Goal: Information Seeking & Learning: Learn about a topic

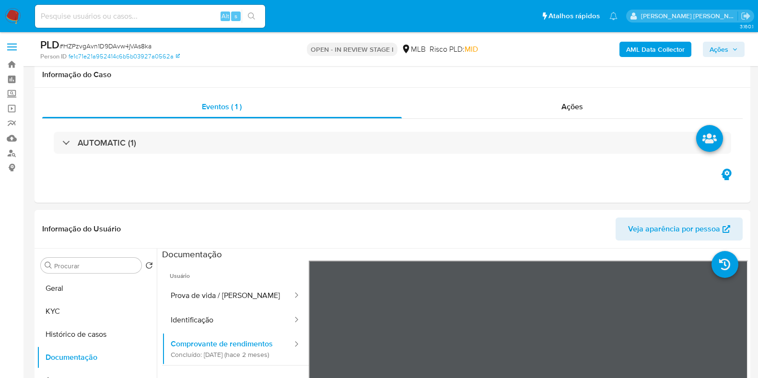
select select "10"
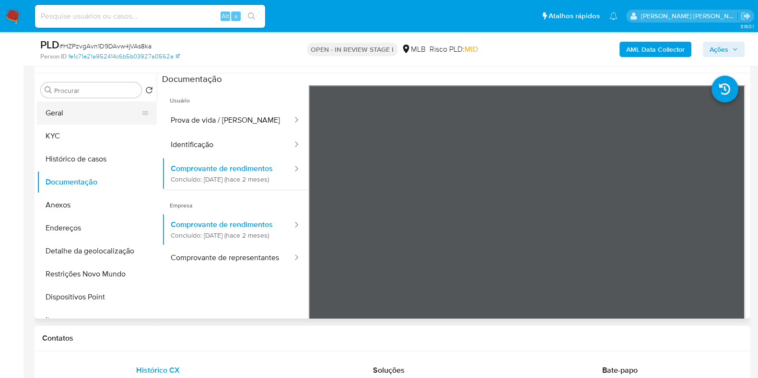
click at [59, 112] on button "Geral" at bounding box center [93, 113] width 112 height 23
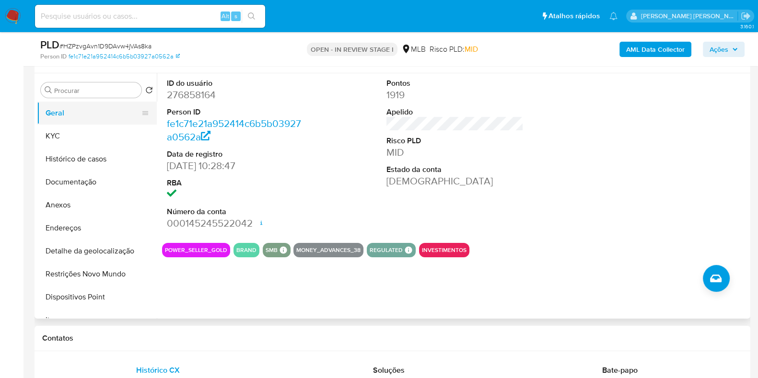
click at [120, 119] on button "Geral" at bounding box center [93, 113] width 112 height 23
click at [119, 139] on button "KYC" at bounding box center [93, 136] width 112 height 23
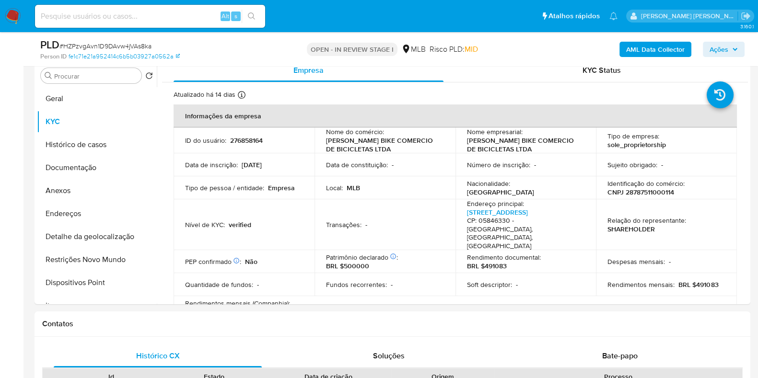
scroll to position [209, 0]
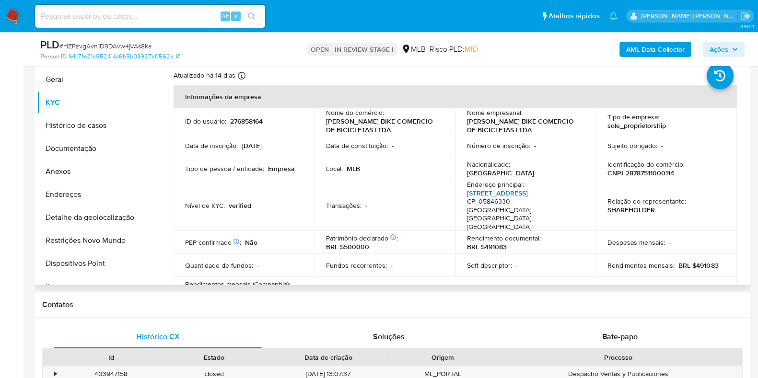
click at [507, 195] on link "Rua Jaguajira 133, Jardim Casablanca" at bounding box center [497, 193] width 61 height 10
click at [82, 196] on button "Endereços" at bounding box center [93, 194] width 112 height 23
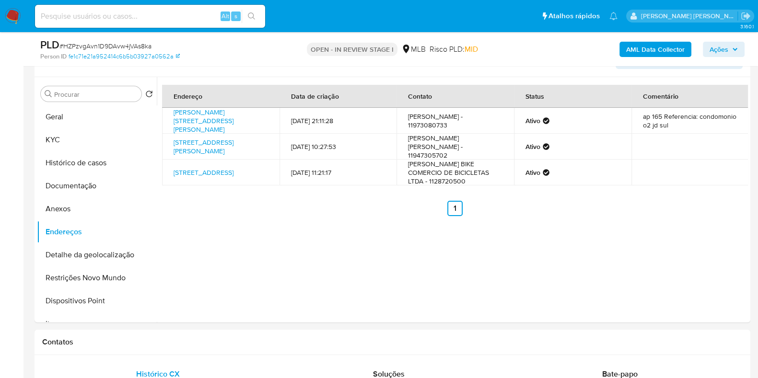
scroll to position [170, 0]
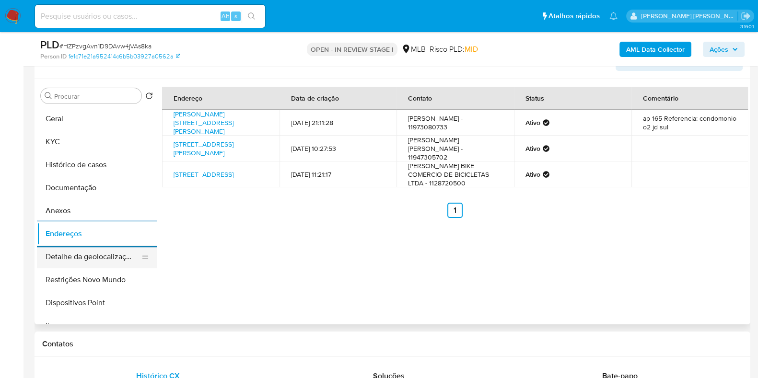
click at [82, 257] on button "Detalhe da geolocalização" at bounding box center [93, 256] width 112 height 23
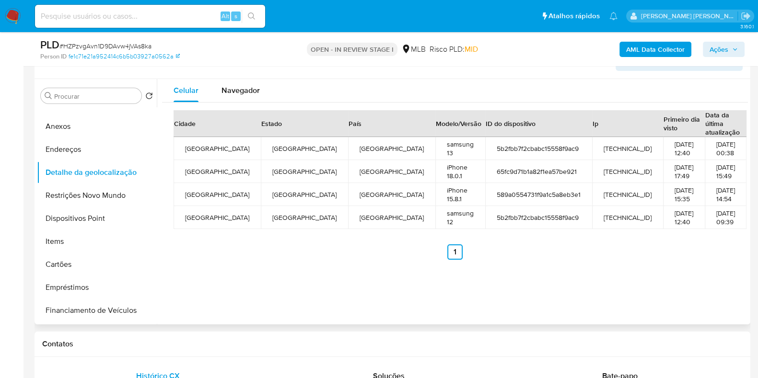
scroll to position [87, 0]
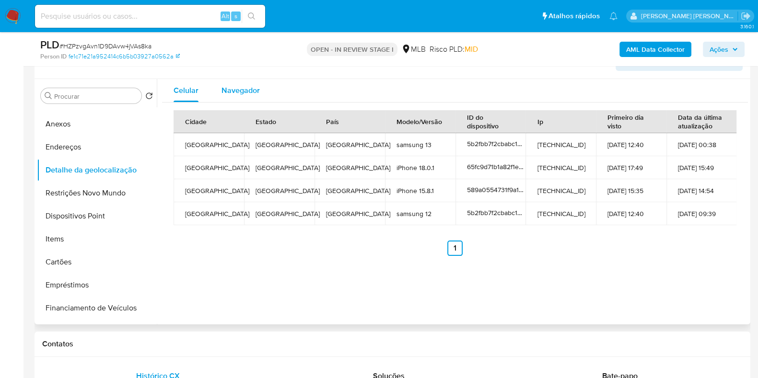
click at [232, 92] on span "Navegador" at bounding box center [241, 90] width 38 height 11
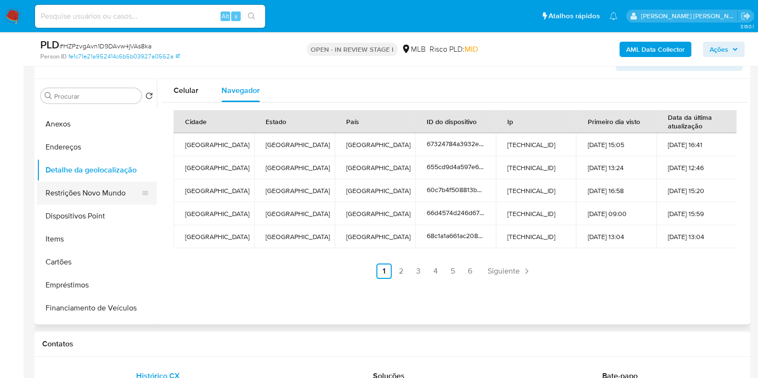
click at [98, 189] on button "Restrições Novo Mundo" at bounding box center [93, 193] width 112 height 23
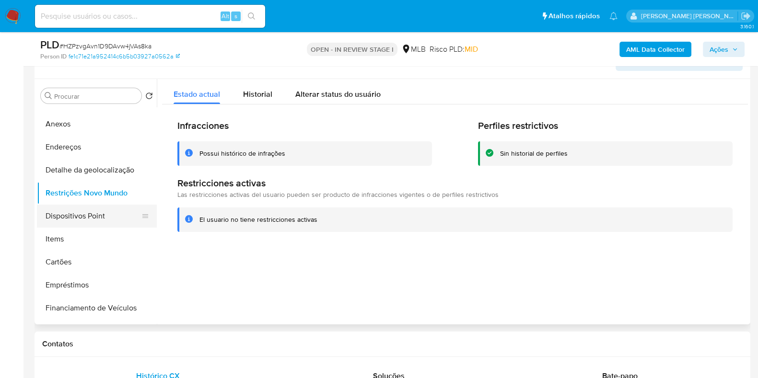
click at [101, 214] on button "Dispositivos Point" at bounding box center [93, 216] width 112 height 23
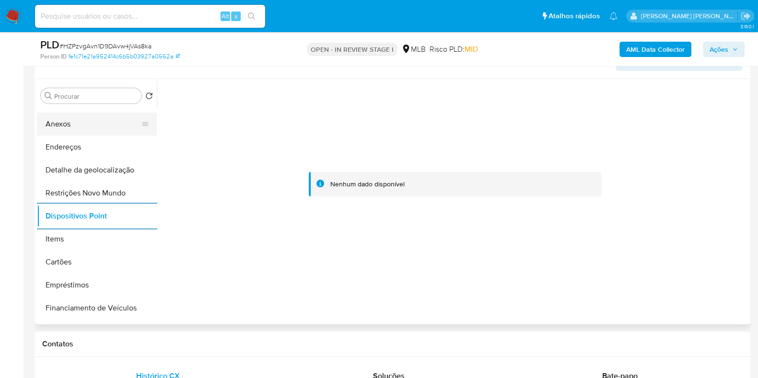
click at [118, 127] on button "Anexos" at bounding box center [93, 124] width 112 height 23
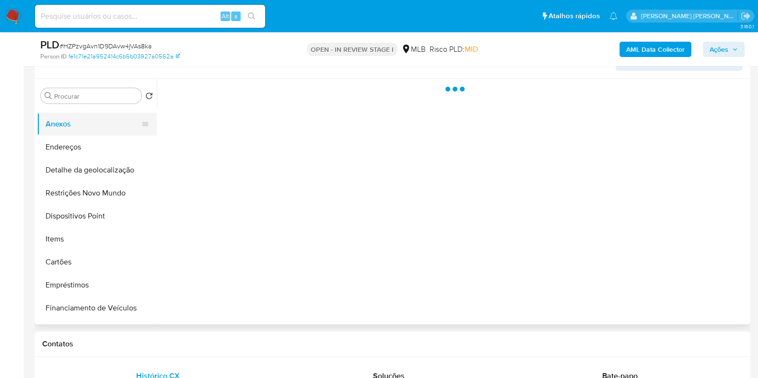
click at [149, 128] on button "Anexos" at bounding box center [93, 124] width 112 height 23
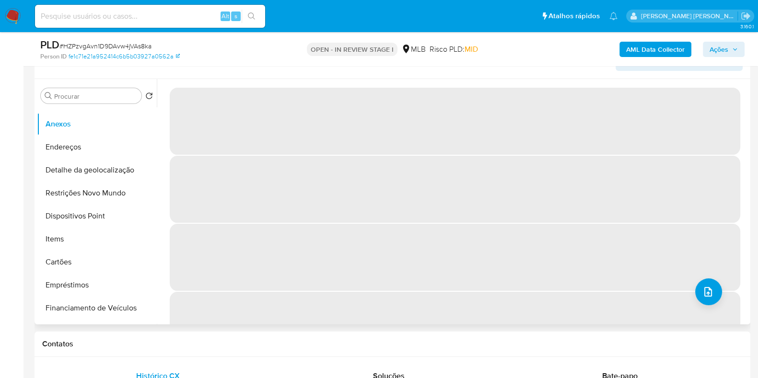
click at [157, 117] on div "‌ ‌ ‌ ‌" at bounding box center [452, 201] width 591 height 245
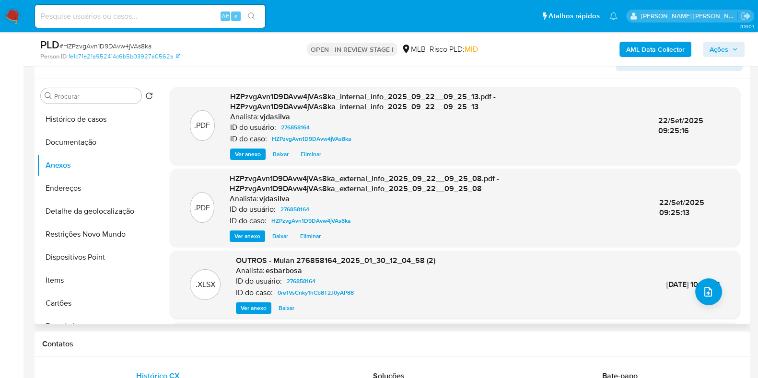
scroll to position [0, 0]
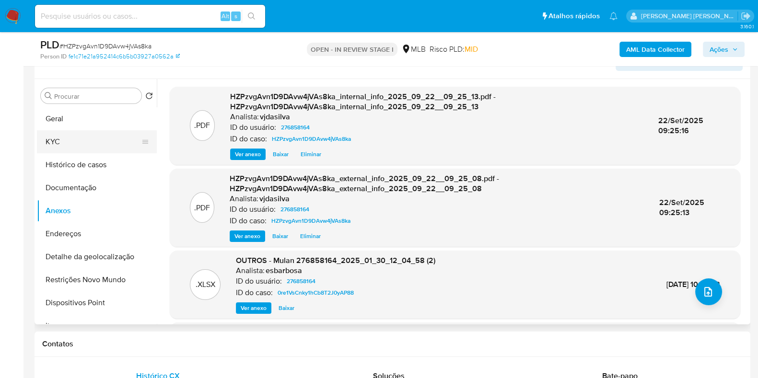
click at [119, 139] on button "KYC" at bounding box center [93, 141] width 112 height 23
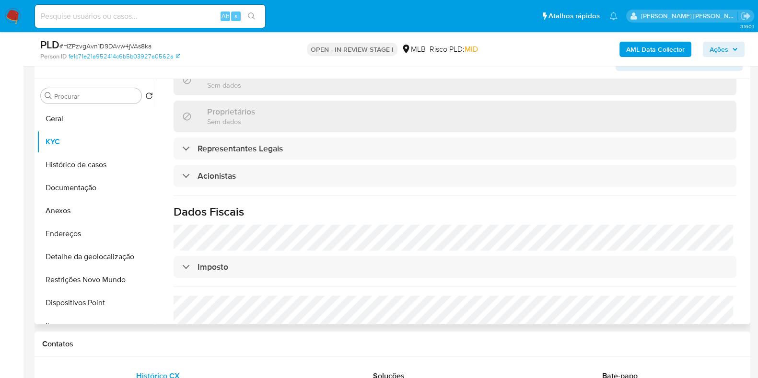
scroll to position [514, 0]
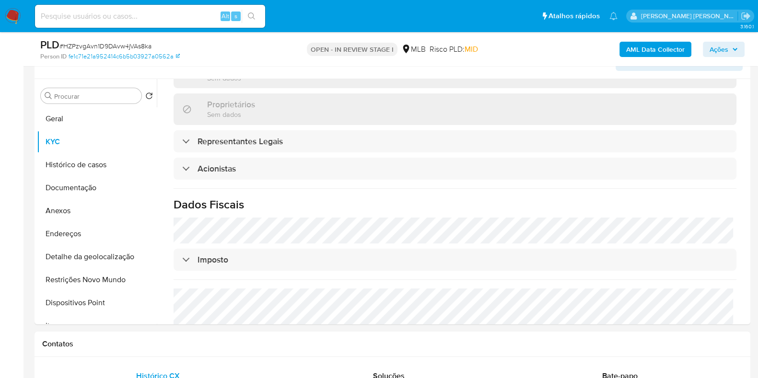
click at [652, 49] on b "AML Data Collector" at bounding box center [655, 49] width 58 height 15
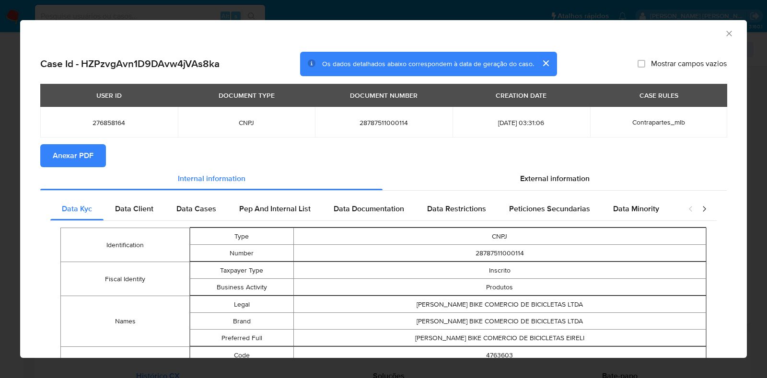
click at [68, 155] on span "Anexar PDF" at bounding box center [73, 155] width 41 height 21
click at [724, 32] on icon "Fechar a janela" at bounding box center [729, 34] width 10 height 10
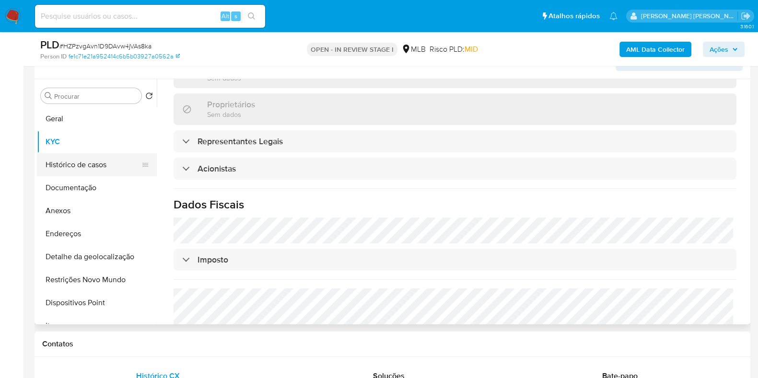
click at [74, 159] on button "Histórico de casos" at bounding box center [93, 164] width 112 height 23
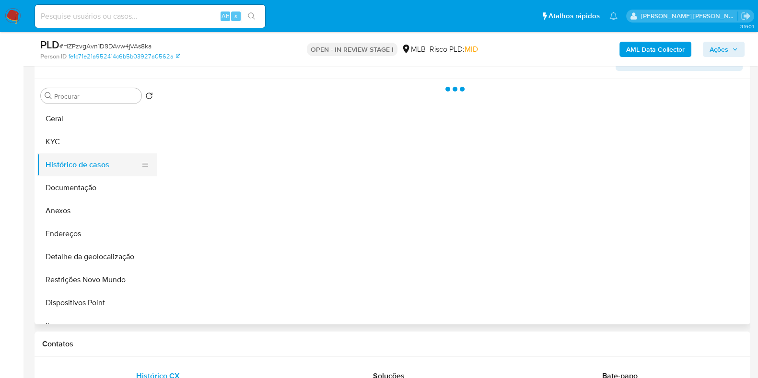
scroll to position [0, 0]
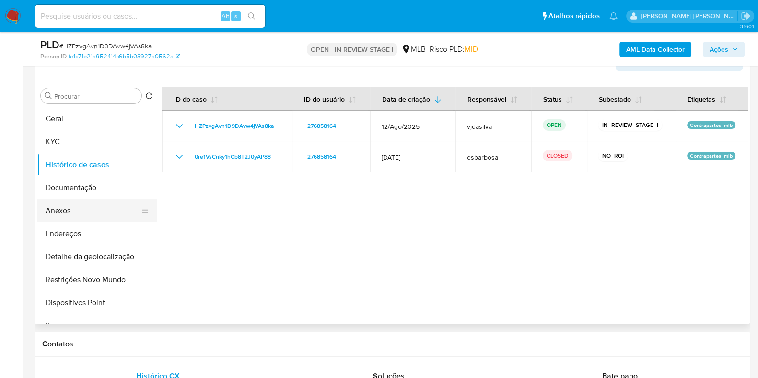
click at [82, 214] on button "Anexos" at bounding box center [93, 210] width 112 height 23
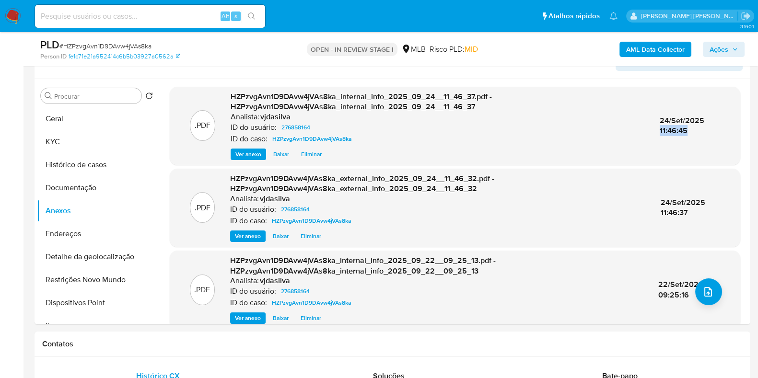
drag, startPoint x: 750, startPoint y: 114, endPoint x: 750, endPoint y: 127, distance: 13.4
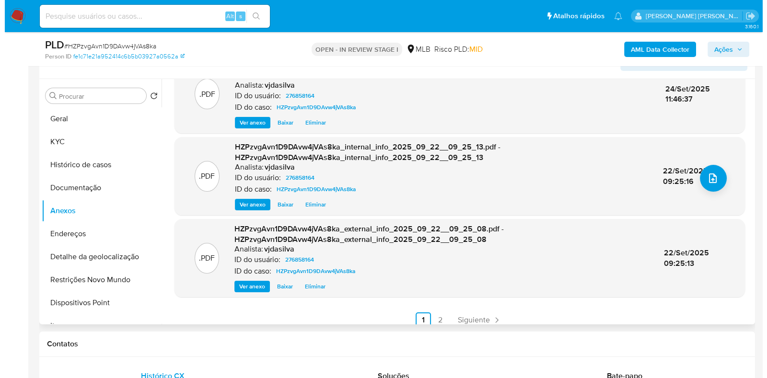
scroll to position [122, 0]
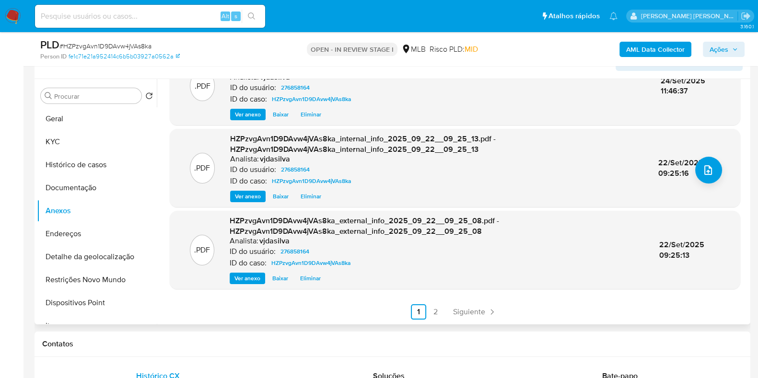
click at [314, 280] on span "Eliminar" at bounding box center [310, 279] width 21 height 10
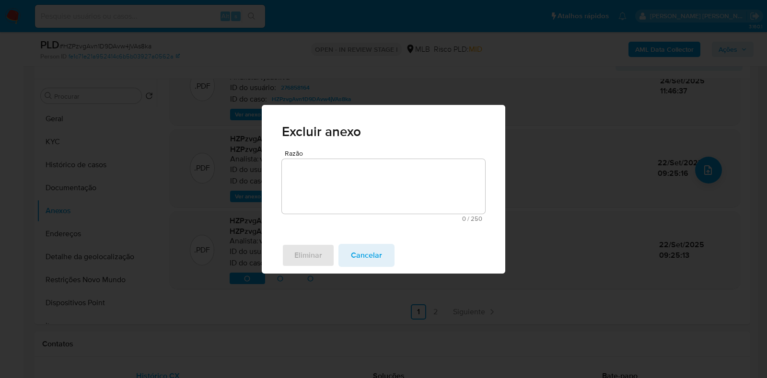
click at [352, 190] on textarea "Razão" at bounding box center [383, 186] width 203 height 55
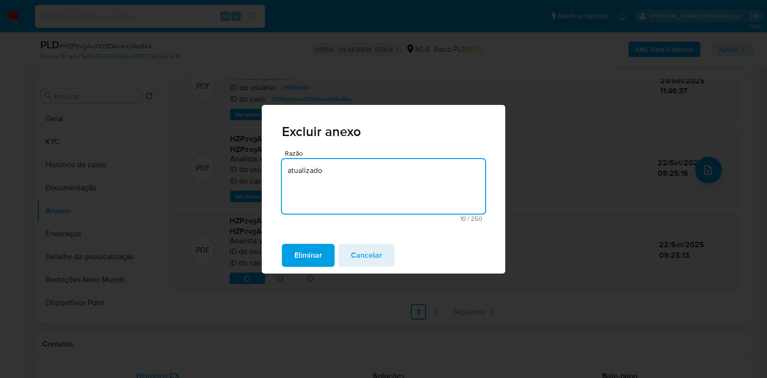
drag, startPoint x: 342, startPoint y: 180, endPoint x: 251, endPoint y: 155, distance: 94.4
click at [251, 155] on div "Excluir anexo Razão atualizado 10 / 250 240 caracteres restantes Eliminar Cance…" at bounding box center [383, 189] width 767 height 378
type textarea "atualizado"
click at [316, 257] on span "Eliminar" at bounding box center [308, 255] width 28 height 21
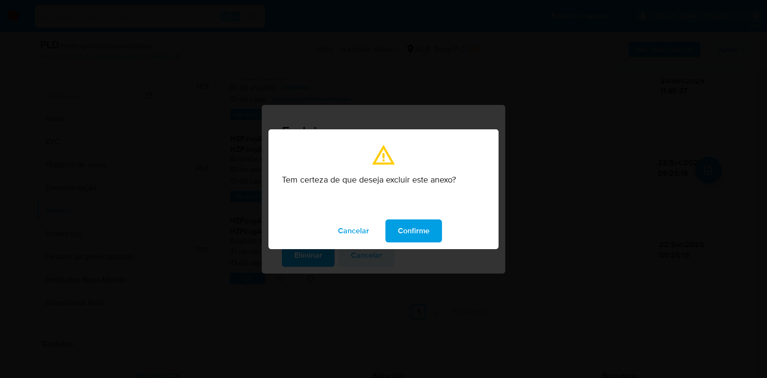
click at [405, 230] on span "Confirme" at bounding box center [414, 231] width 32 height 21
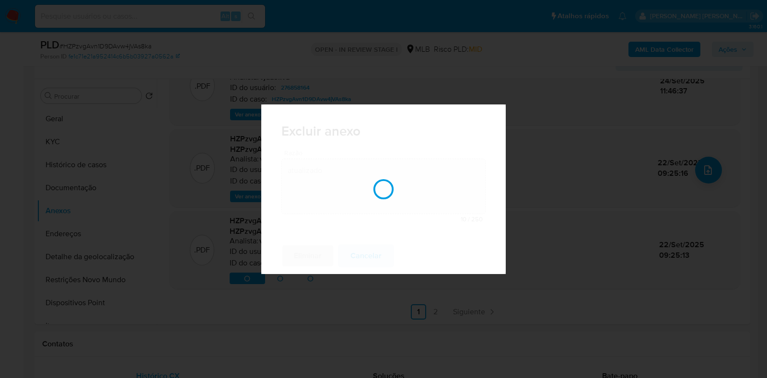
scroll to position [121, 0]
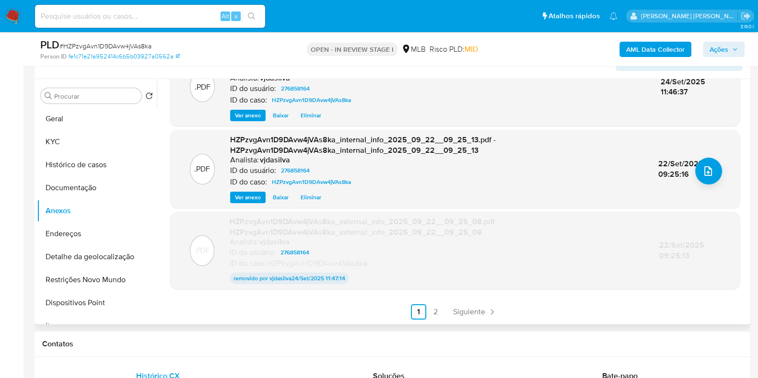
click at [310, 197] on span "Eliminar" at bounding box center [311, 198] width 21 height 10
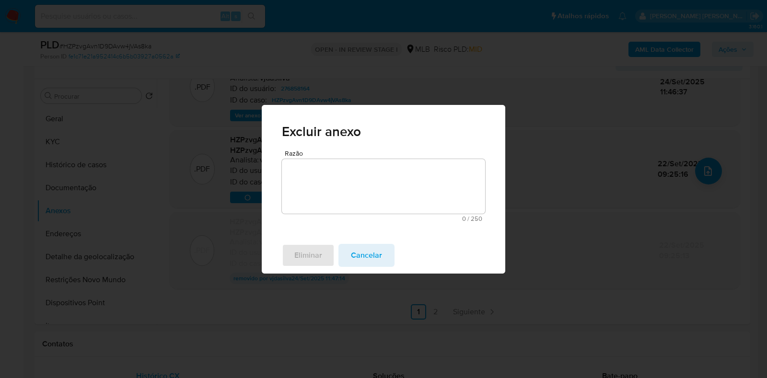
click at [308, 171] on textarea "Razão" at bounding box center [383, 186] width 203 height 55
paste textarea "atualizado"
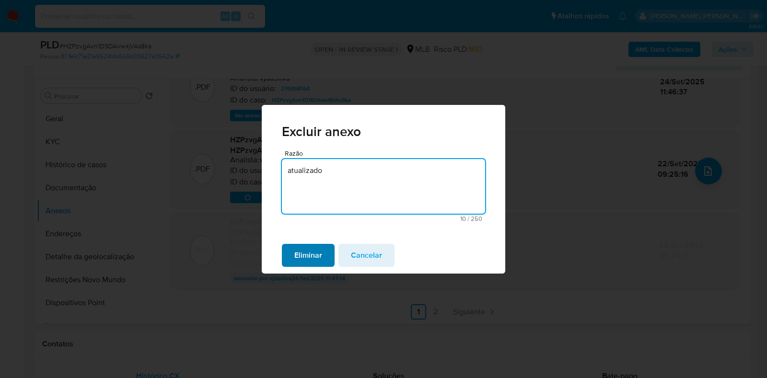
type textarea "atualizado"
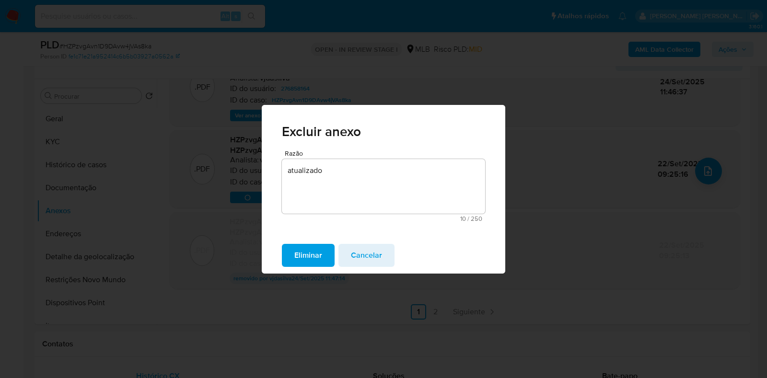
click at [309, 256] on span "Eliminar" at bounding box center [308, 255] width 28 height 21
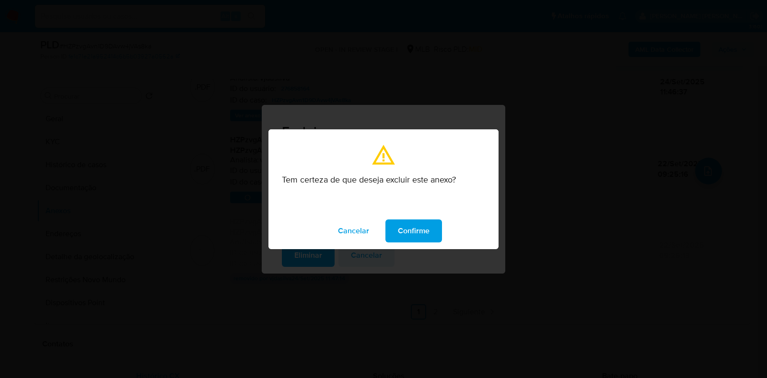
click at [415, 233] on span "Confirme" at bounding box center [414, 231] width 32 height 21
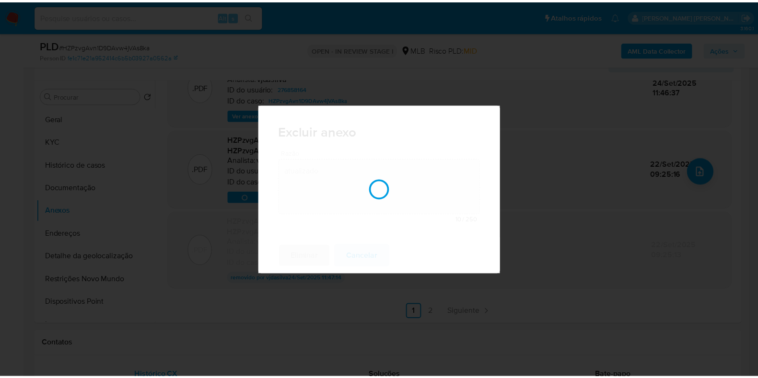
scroll to position [119, 0]
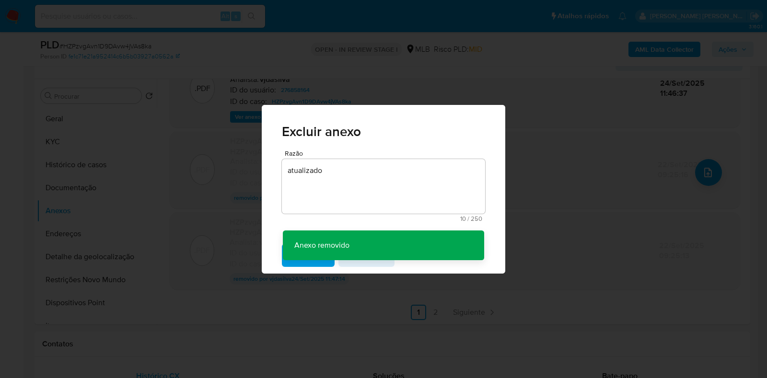
click at [434, 313] on div "Excluir anexo Razão atualizado 10 / 250 240 caracteres restantes Anexo removido…" at bounding box center [383, 189] width 767 height 378
click at [433, 310] on div "Excluir anexo Razão atualizado 10 / 250 240 caracteres restantes Anexo removido…" at bounding box center [383, 189] width 767 height 378
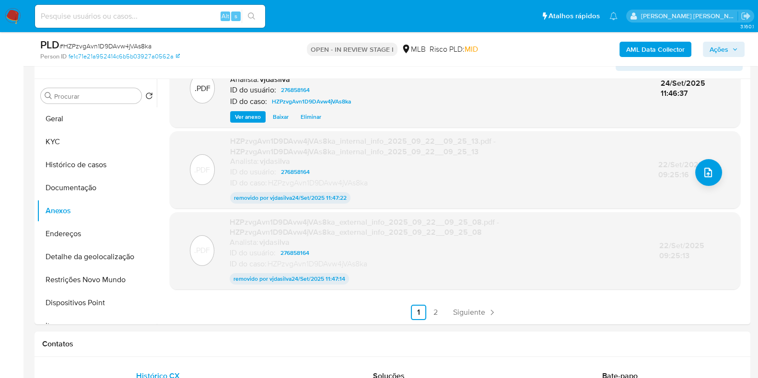
click at [433, 310] on link "2" at bounding box center [435, 312] width 15 height 15
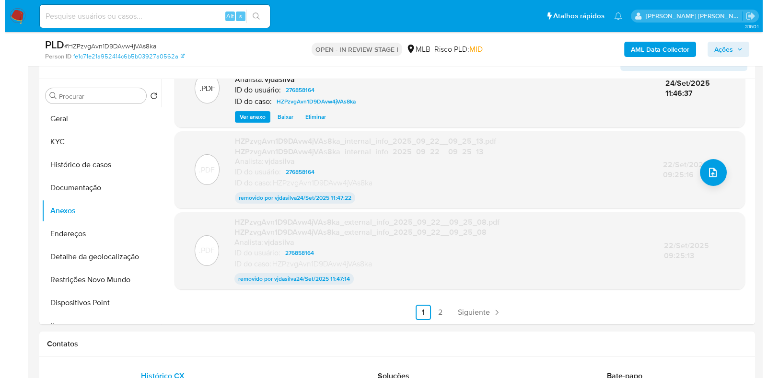
scroll to position [0, 0]
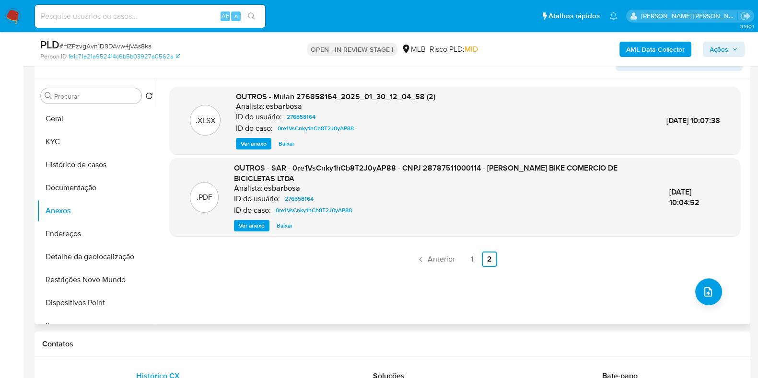
click at [251, 226] on span "Ver anexo" at bounding box center [252, 226] width 26 height 10
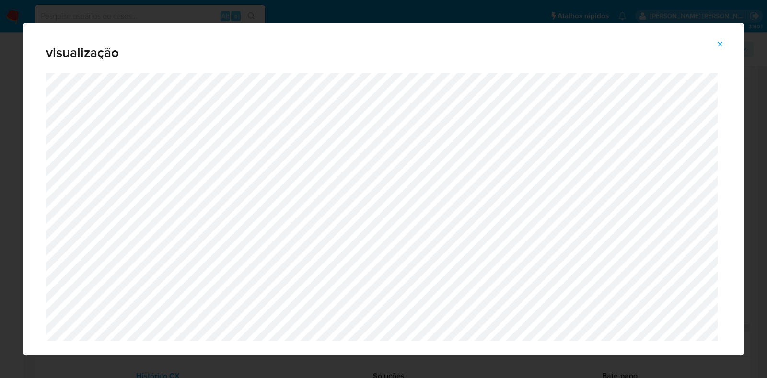
click at [722, 39] on span "Attachment preview" at bounding box center [720, 43] width 8 height 13
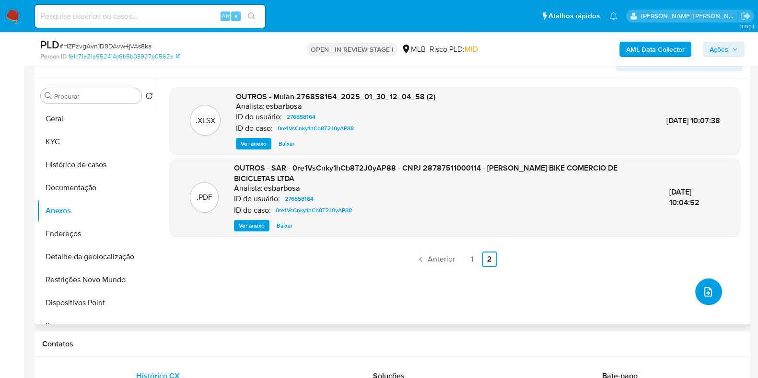
click at [702, 293] on icon "upload-file" at bounding box center [708, 292] width 12 height 12
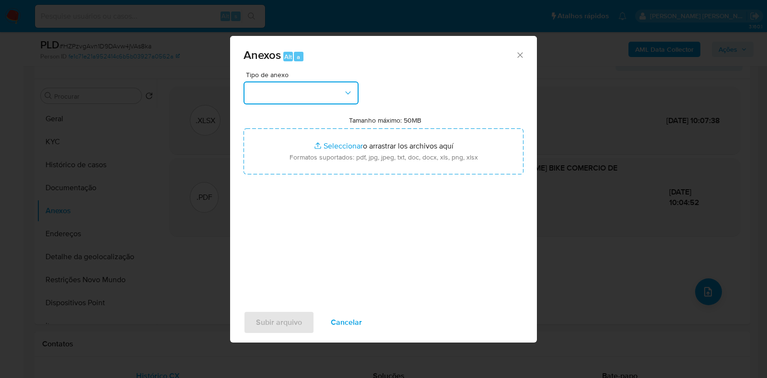
click at [344, 91] on icon "button" at bounding box center [348, 93] width 10 height 10
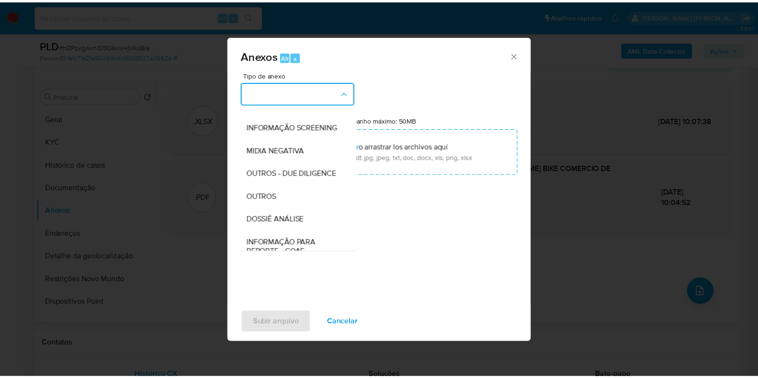
scroll to position [148, 0]
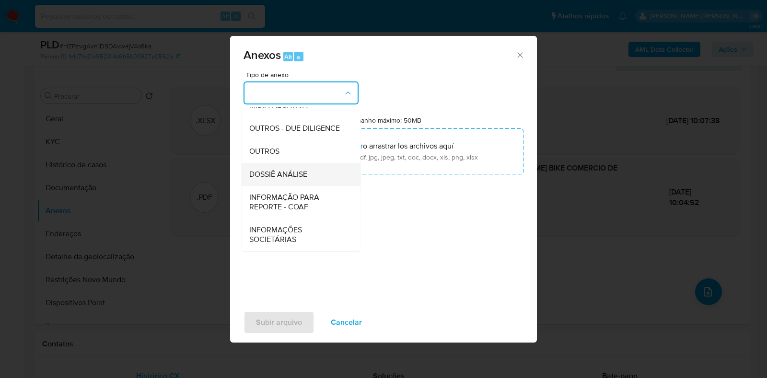
click at [314, 175] on div "DOSSIÊ ANÁLISE" at bounding box center [298, 174] width 98 height 23
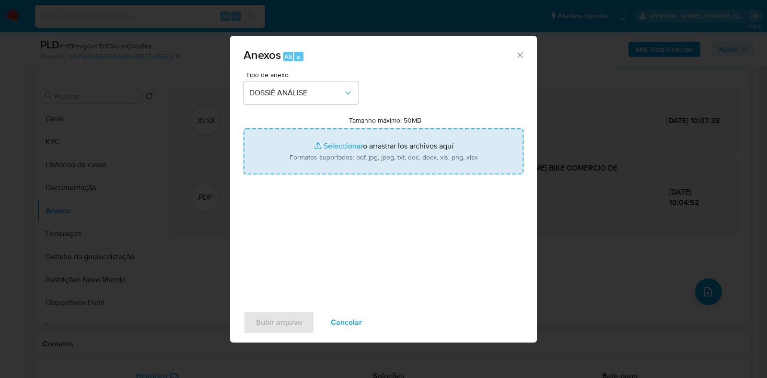
type input "C:\fakepath\2° SAR - HZPzvgAvn1D9DAvw4jVAs8ka - CNPJ 28787511000114 - WOLTZ BIK…"
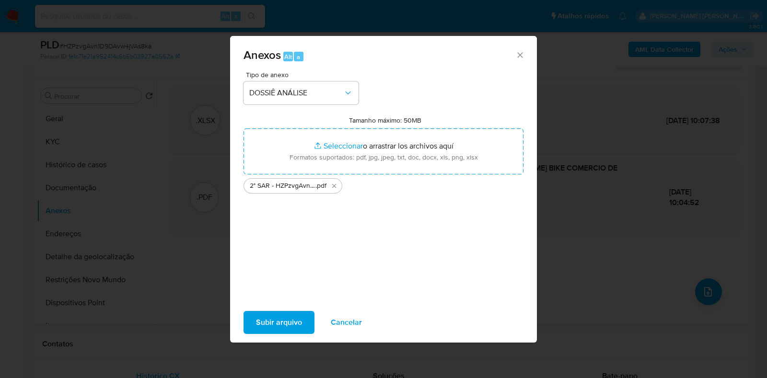
click at [276, 321] on span "Subir arquivo" at bounding box center [279, 322] width 46 height 21
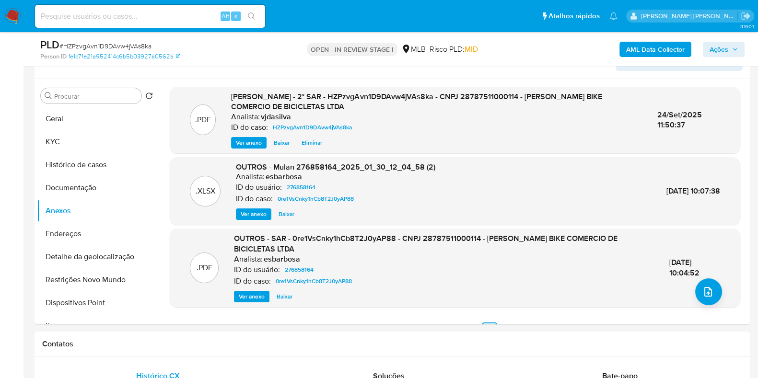
click at [722, 45] on span "Ações" at bounding box center [719, 49] width 19 height 15
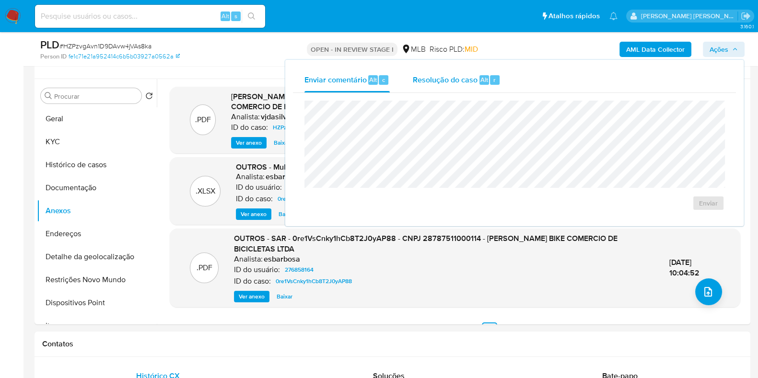
click at [445, 88] on div "Resolução do caso Alt r" at bounding box center [457, 80] width 88 height 25
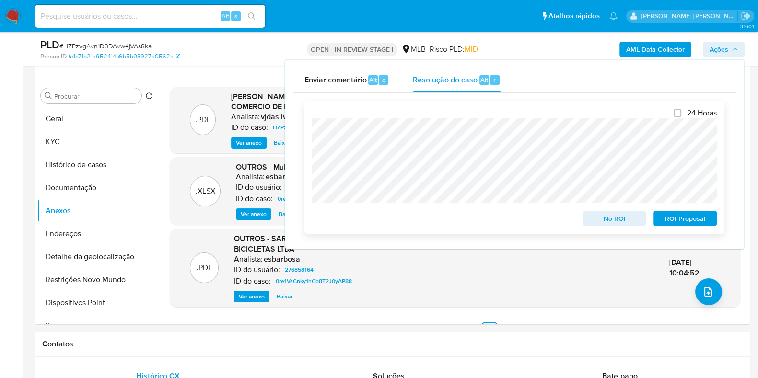
click at [671, 219] on span "ROI Proposal" at bounding box center [685, 218] width 50 height 13
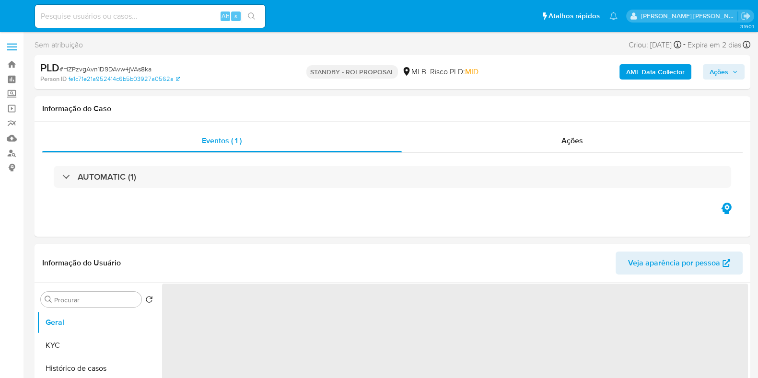
select select "10"
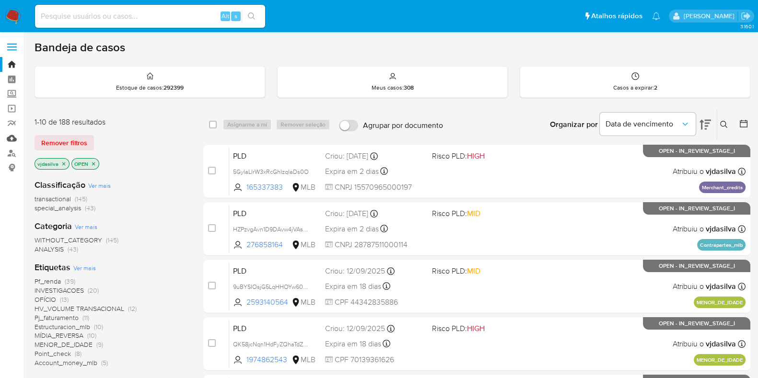
click at [12, 141] on link "Mulan" at bounding box center [57, 138] width 114 height 15
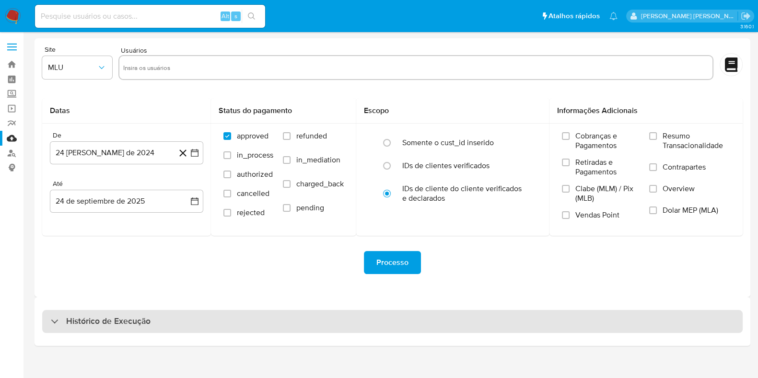
click at [164, 319] on div "Histórico de Execução" at bounding box center [392, 321] width 700 height 23
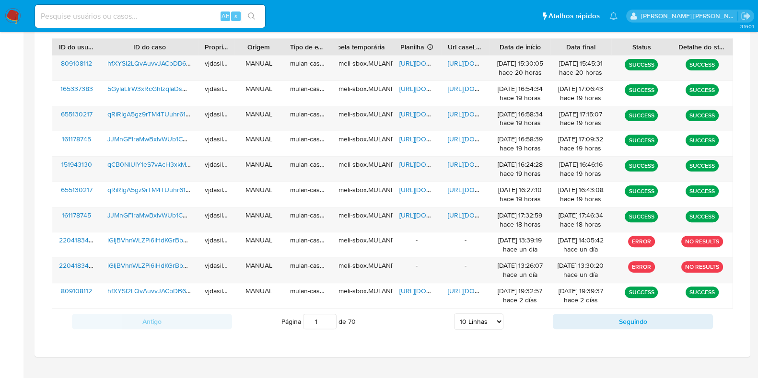
scroll to position [355, 0]
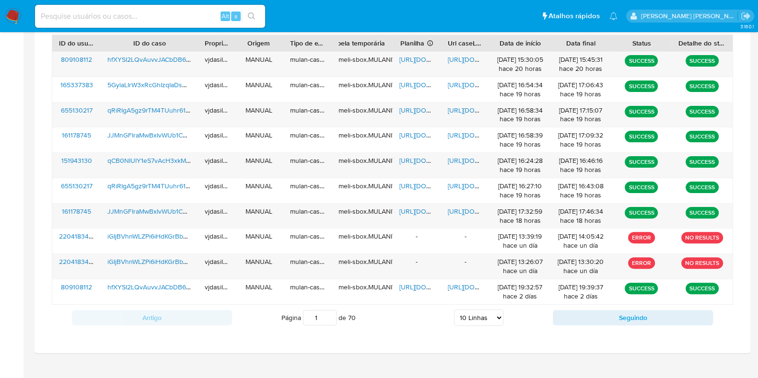
click at [465, 317] on select "5 Linhas 10 Linhas 20 Linhas 25 Linhas 50 Linhas 100 Linhas" at bounding box center [478, 318] width 49 height 16
select select "100"
click at [454, 310] on select "5 Linhas 10 Linhas 20 Linhas 25 Linhas 50 Linhas 100 Linhas" at bounding box center [478, 318] width 49 height 16
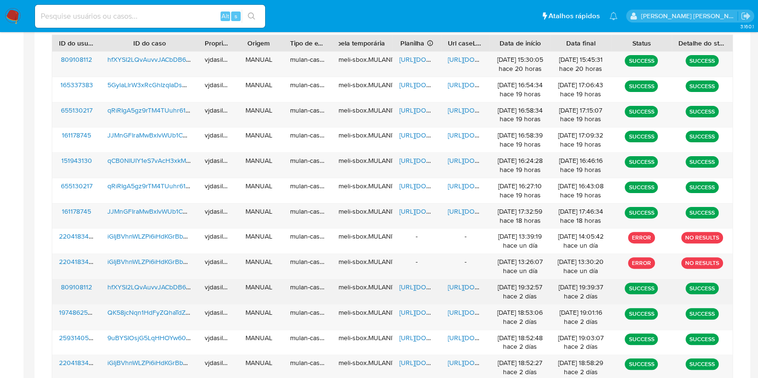
scroll to position [1360, 0]
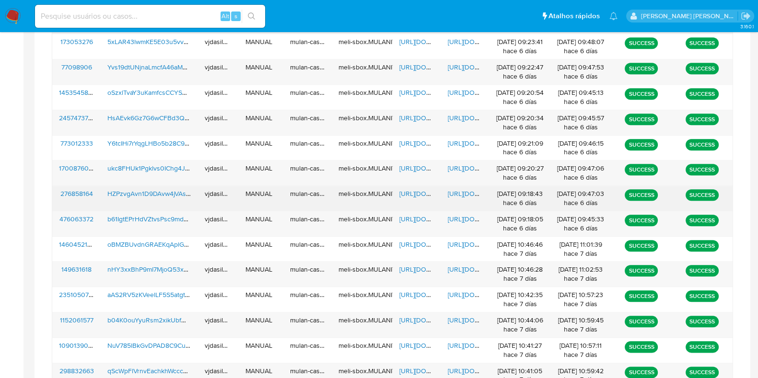
click at [465, 189] on span "https://docs.google.com/document/d/1IEsKxSkK2jqHq9MAA3VLtgSCilYebIz6wg0sEcsugD4…" at bounding box center [481, 194] width 66 height 10
click at [424, 189] on span "https://docs.google.com/spreadsheets/d/1ACulM_Lg5-HhWXrllywqtIC0za4q8AMhU6kfAIa…" at bounding box center [432, 194] width 66 height 10
click at [137, 189] on span "HZPzvgAvn1D9DAvw4jVAs8ka" at bounding box center [151, 194] width 89 height 10
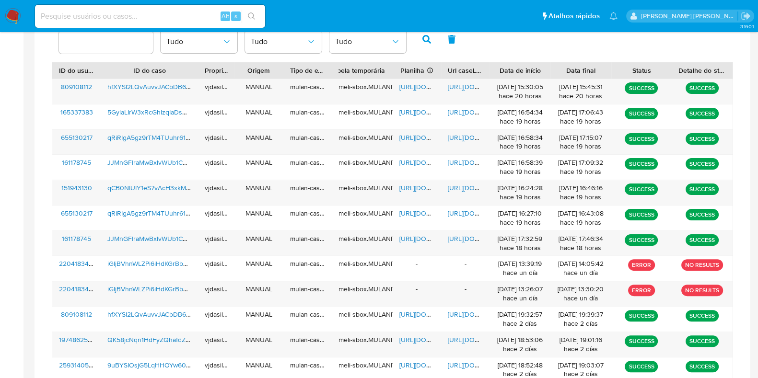
scroll to position [301, 0]
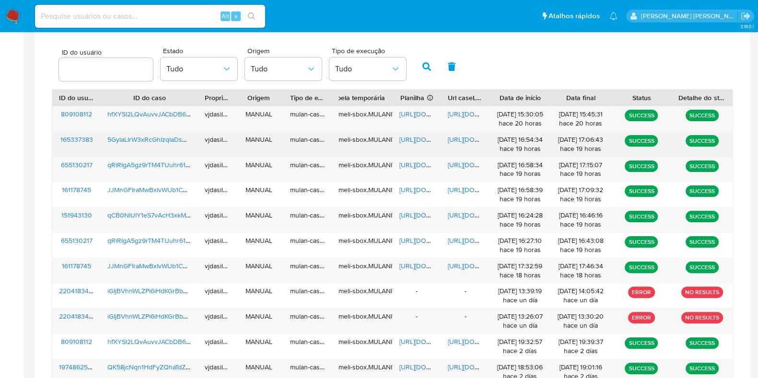
click at [466, 138] on span "https://docs.google.com/document/d/1-uBHawnMsvMmYOy3WKwMCKQp2FCmbc5itzYdL7Cauag…" at bounding box center [481, 140] width 66 height 10
click at [408, 141] on span "https://docs.google.com/spreadsheets/d/1teFHg6G1JklXIGKZ1Mr-LhtoKp8DM5Sf_XUJhO4…" at bounding box center [432, 140] width 66 height 10
click at [161, 141] on span "5GylaLIrW3xRcGhIzqIaDs0O" at bounding box center [149, 140] width 84 height 10
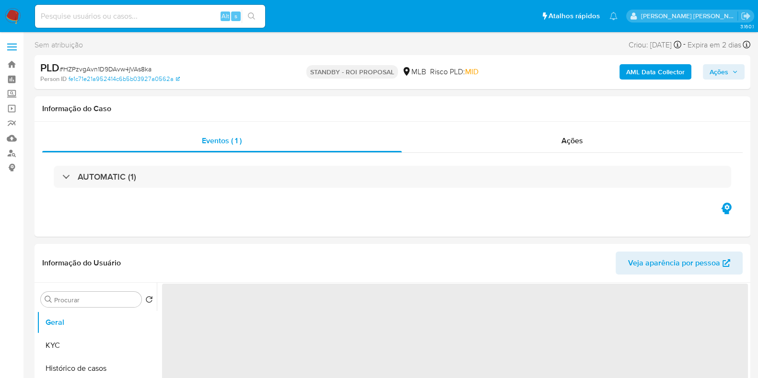
select select "10"
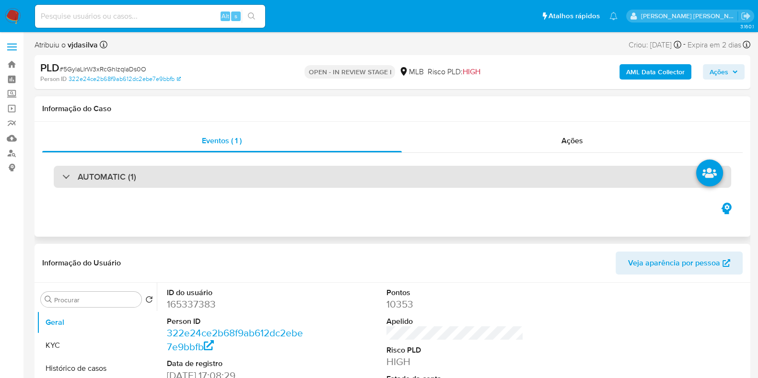
click at [271, 174] on div "AUTOMATIC (1)" at bounding box center [392, 177] width 677 height 22
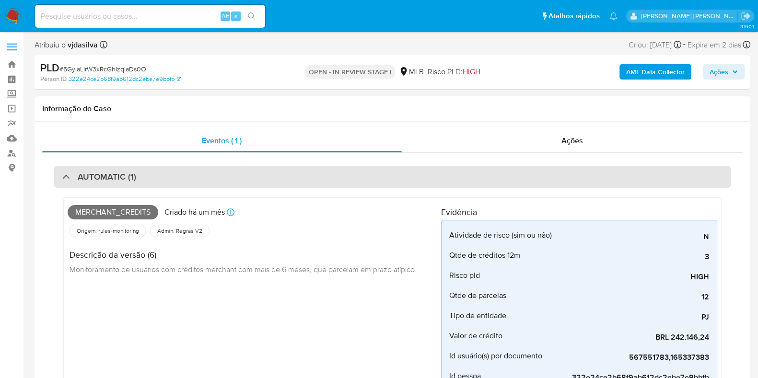
click at [271, 174] on div "AUTOMATIC (1)" at bounding box center [392, 177] width 677 height 22
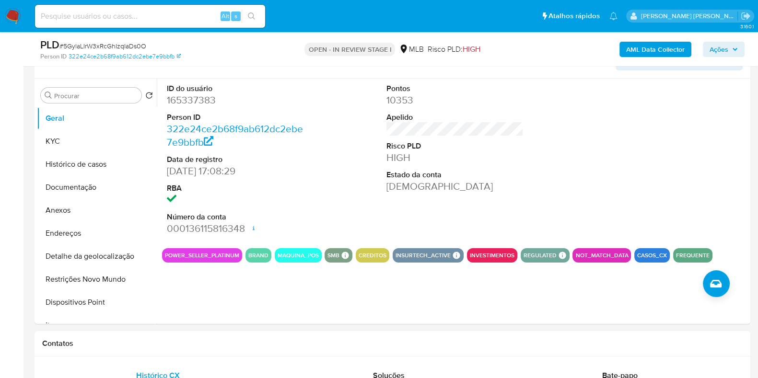
scroll to position [157, 0]
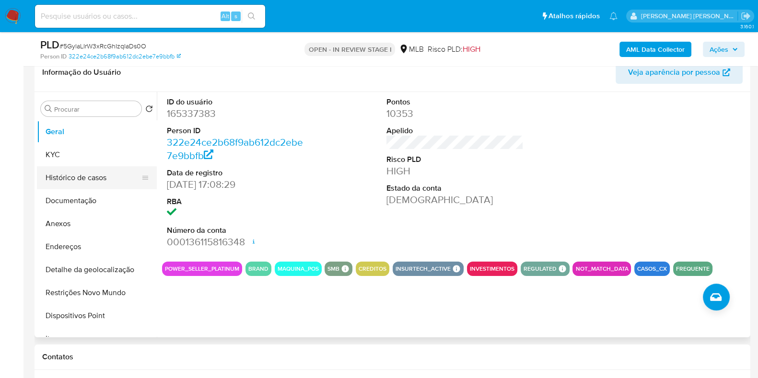
click at [77, 177] on button "Histórico de casos" at bounding box center [93, 177] width 112 height 23
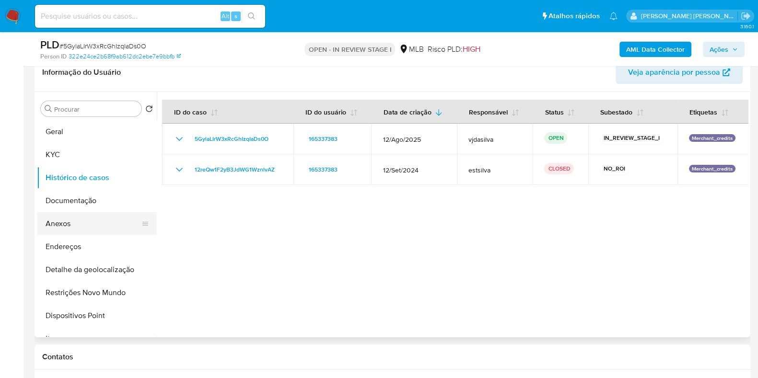
click at [96, 221] on button "Anexos" at bounding box center [93, 223] width 112 height 23
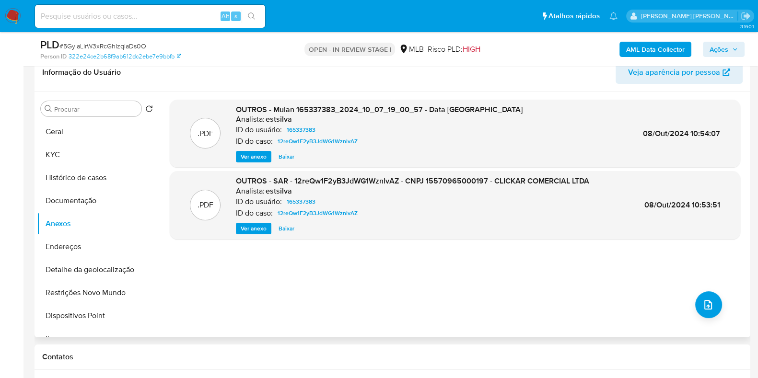
click at [253, 228] on span "Ver anexo" at bounding box center [254, 229] width 26 height 10
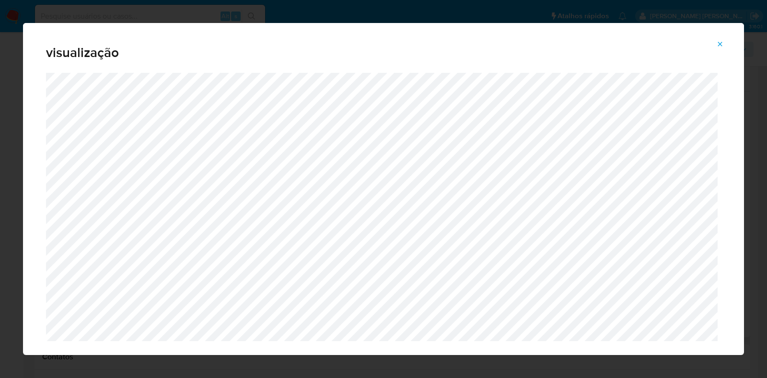
click at [721, 44] on icon "Attachment preview" at bounding box center [720, 44] width 4 height 4
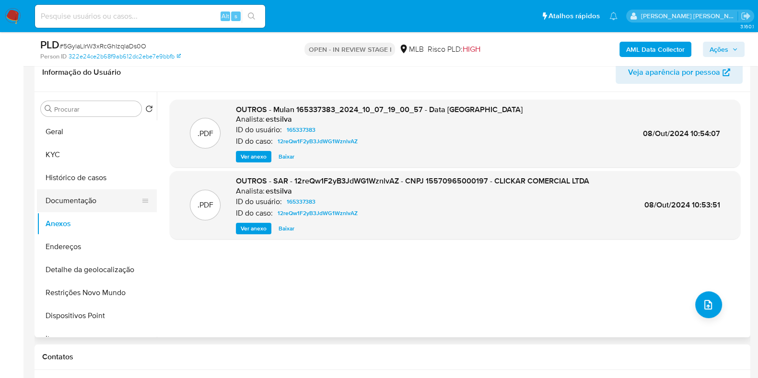
click at [110, 200] on button "Documentação" at bounding box center [93, 200] width 112 height 23
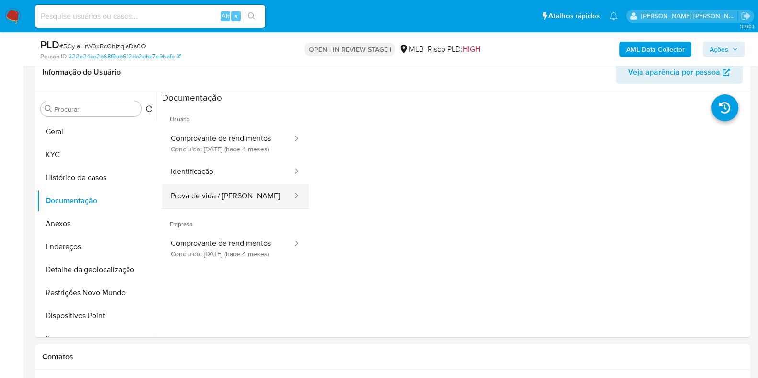
click at [268, 200] on button "Prova de vida / [PERSON_NAME]" at bounding box center [227, 196] width 131 height 24
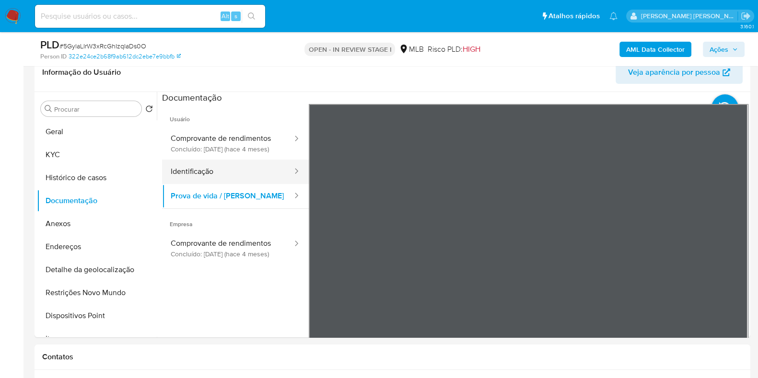
click at [257, 181] on button "Identificação" at bounding box center [227, 172] width 131 height 24
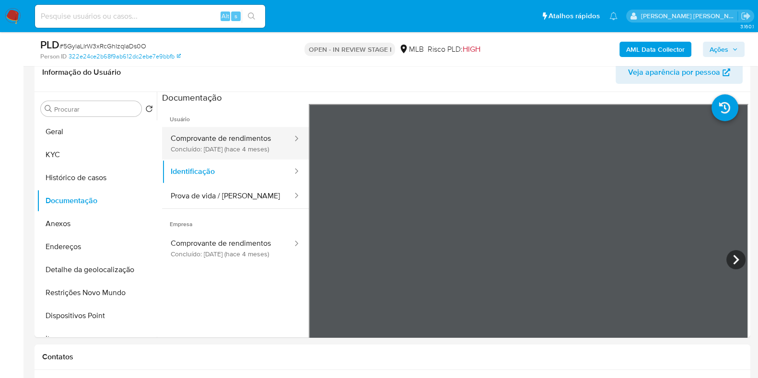
click at [245, 144] on button "Comprovante de rendimentos Concluído: [DATE] (hace 4 meses)" at bounding box center [227, 143] width 131 height 33
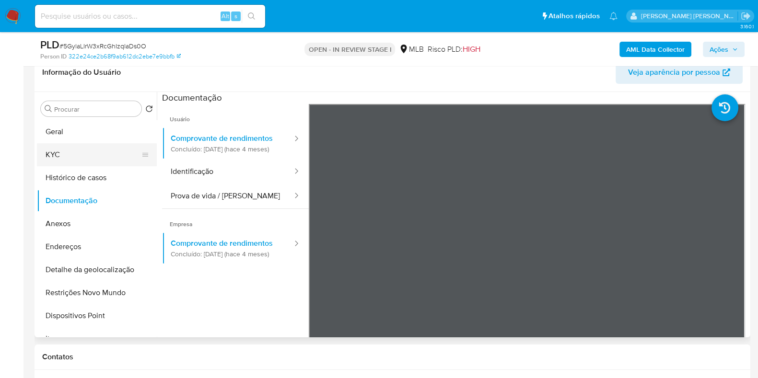
click at [90, 150] on button "KYC" at bounding box center [93, 154] width 112 height 23
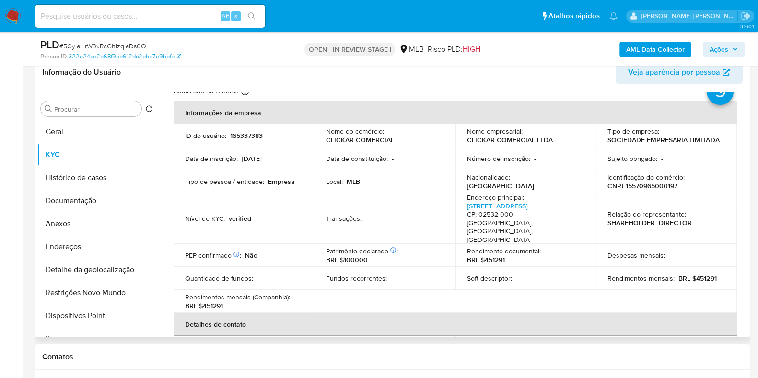
scroll to position [37, 0]
